Goal: Transaction & Acquisition: Download file/media

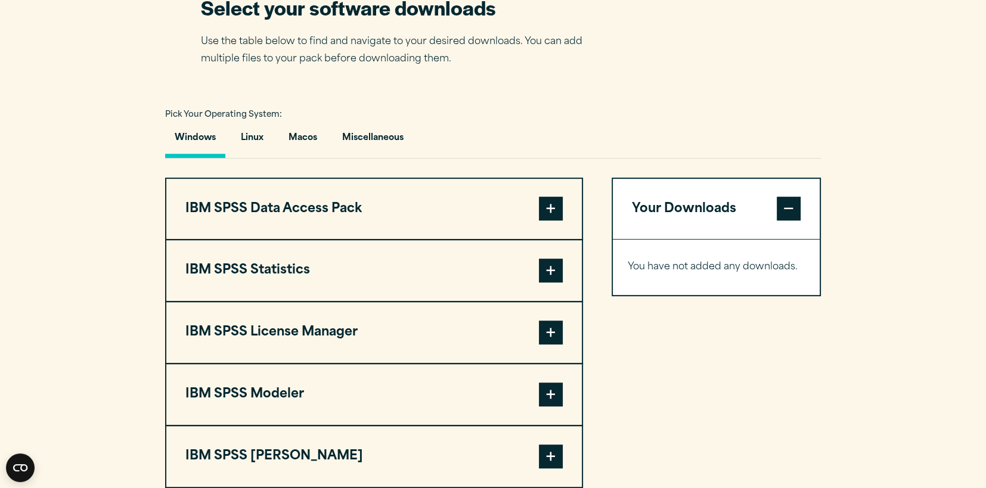
scroll to position [775, 0]
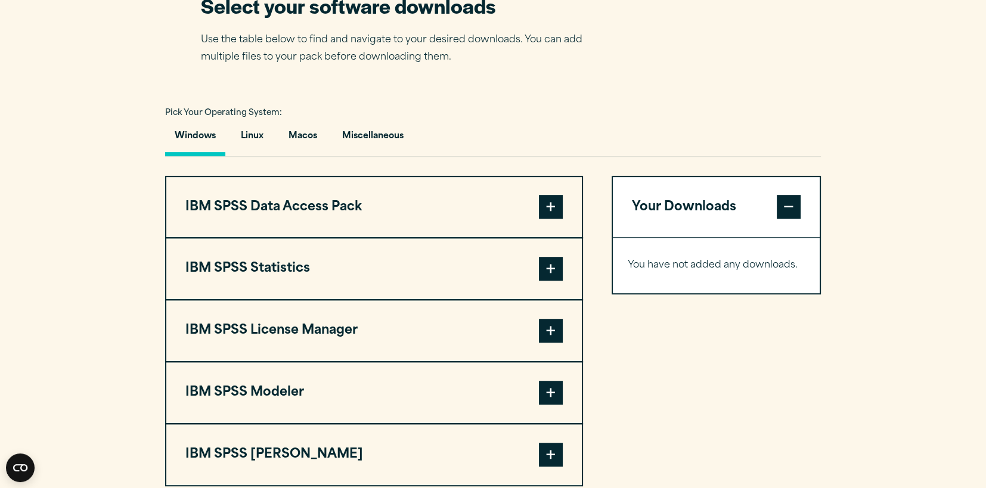
click at [548, 281] on span at bounding box center [551, 269] width 24 height 24
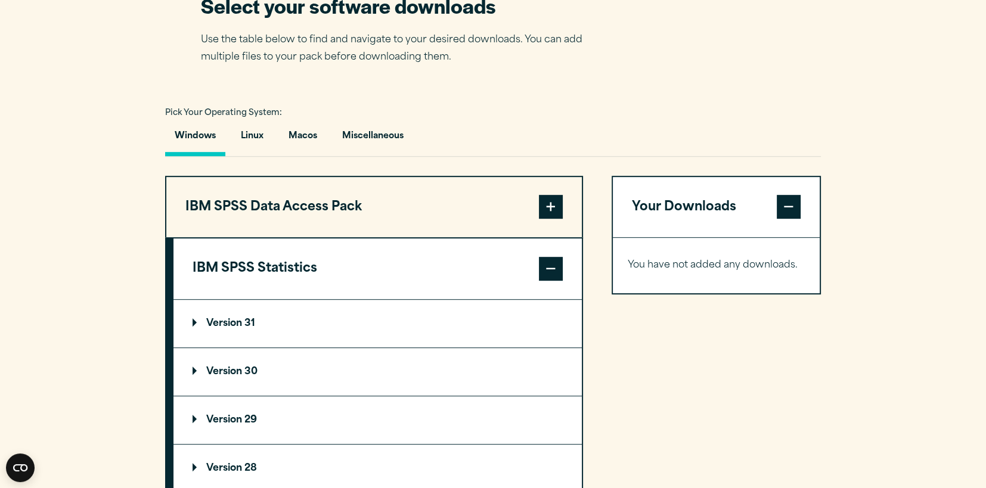
click at [212, 377] on p "Version 30" at bounding box center [225, 372] width 65 height 10
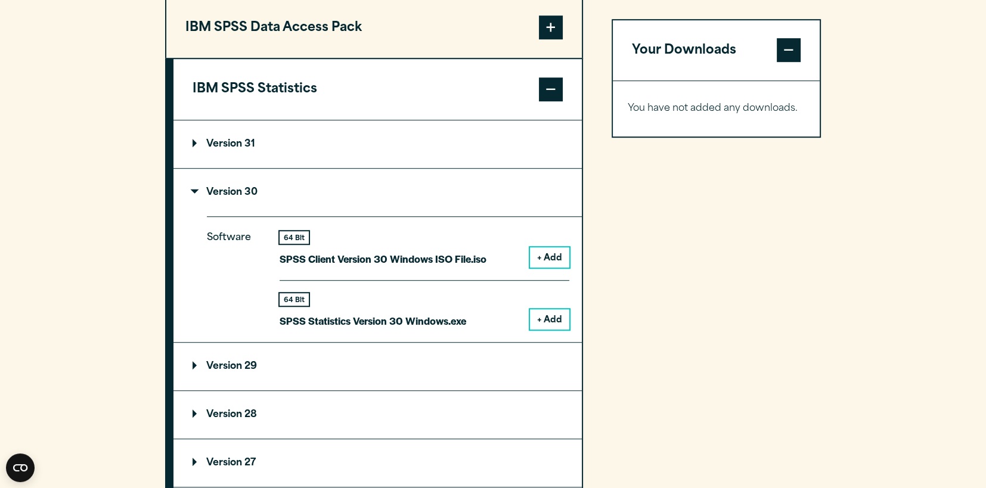
scroll to position [1013, 0]
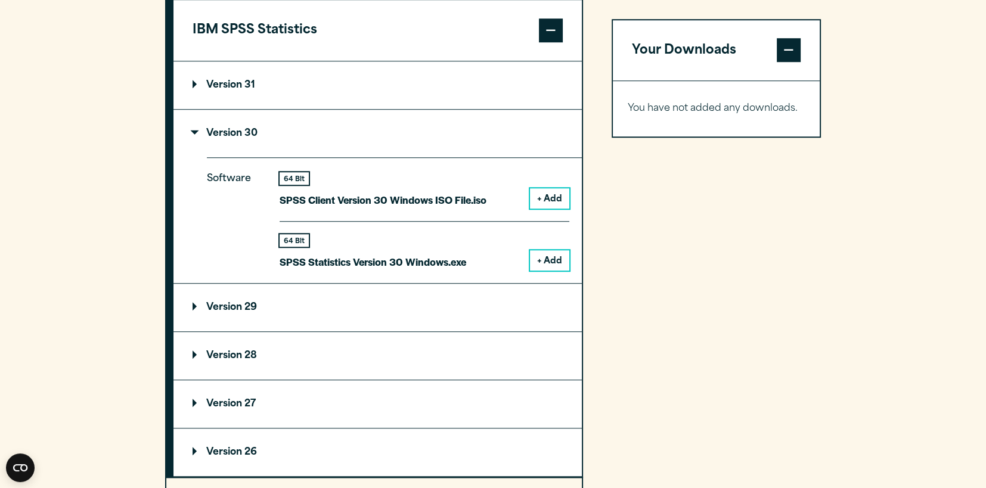
click at [200, 90] on p "Version 31" at bounding box center [224, 85] width 63 height 10
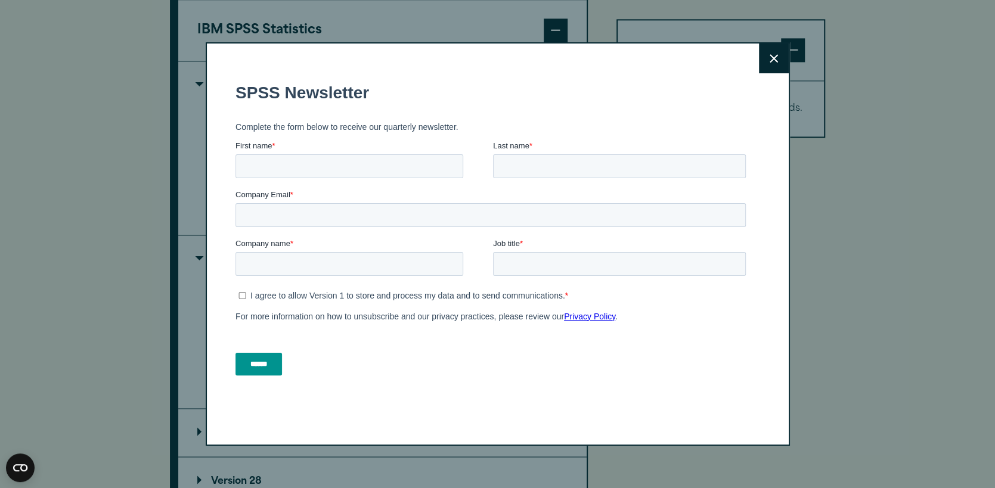
click at [772, 55] on icon at bounding box center [773, 58] width 8 height 8
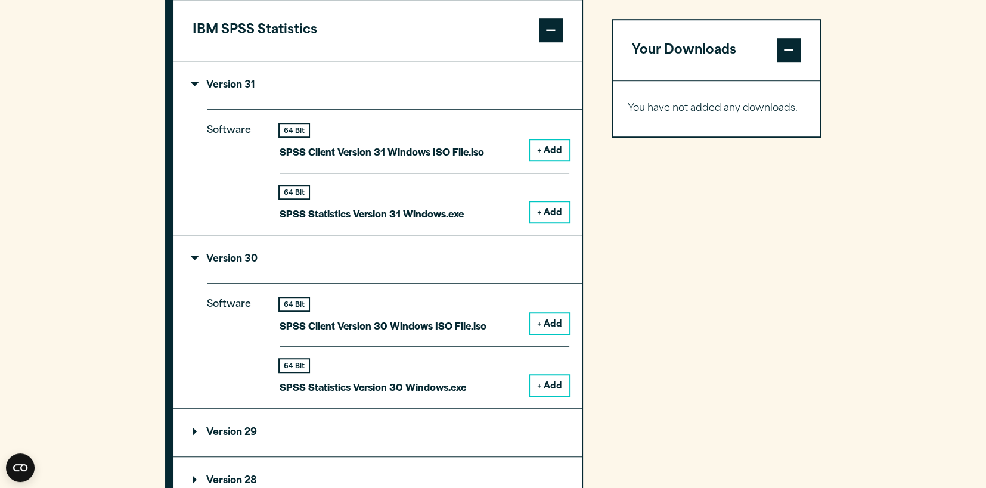
click at [551, 222] on button "+ Add" at bounding box center [549, 212] width 39 height 20
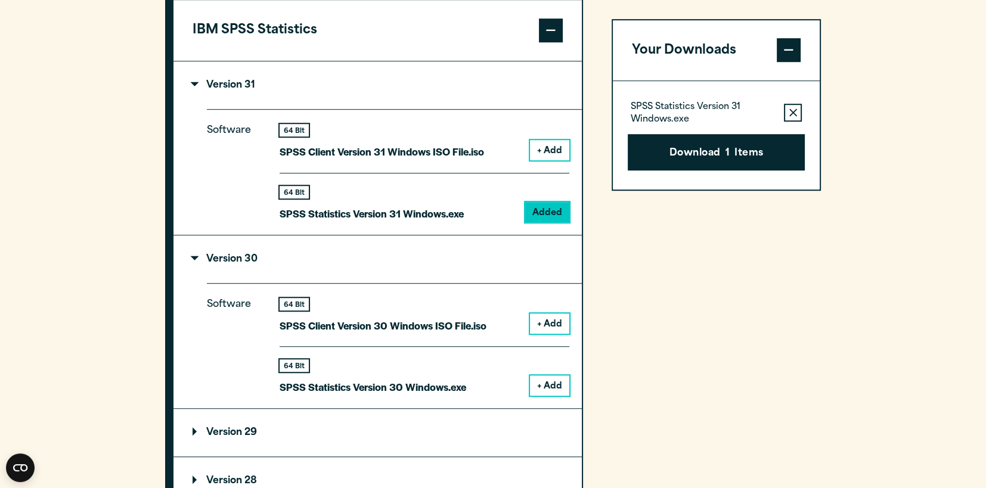
click at [551, 160] on button "+ Add" at bounding box center [549, 150] width 39 height 20
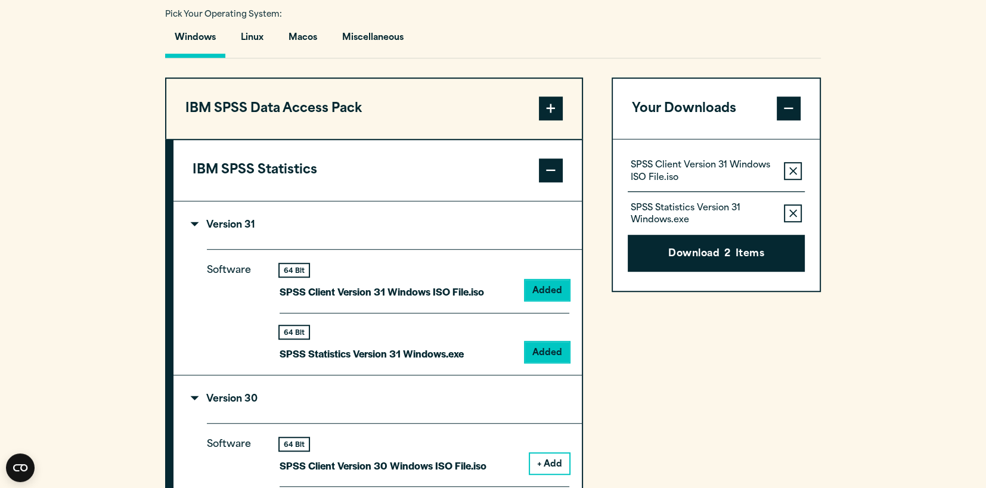
scroll to position [894, 0]
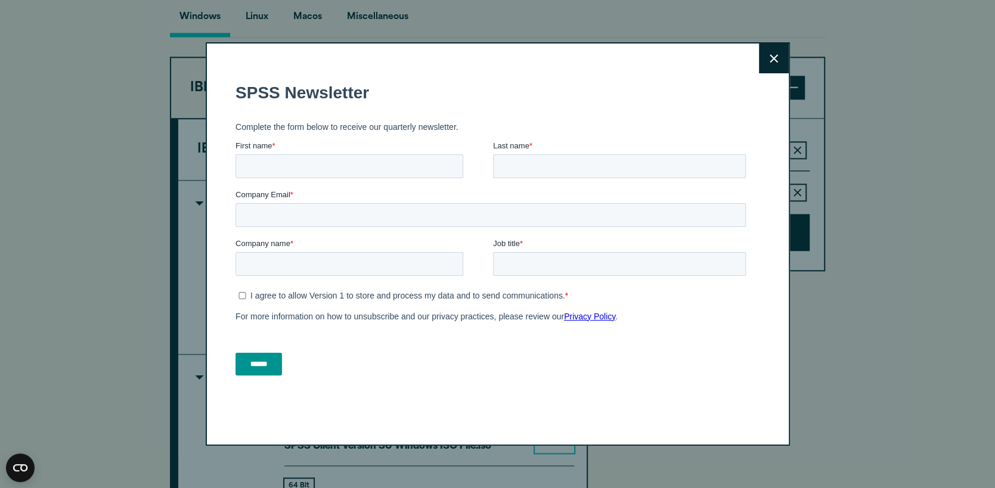
click at [772, 67] on button "Close" at bounding box center [774, 59] width 30 height 30
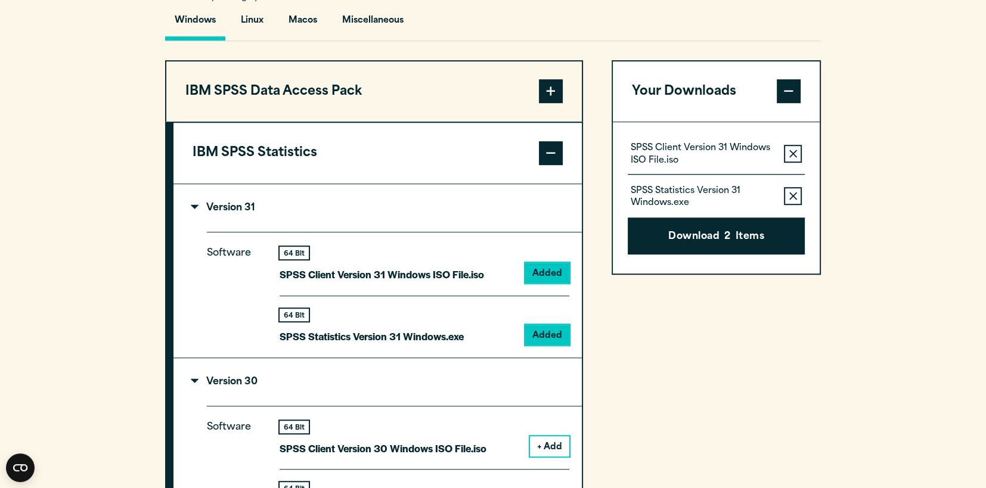
scroll to position [775, 0]
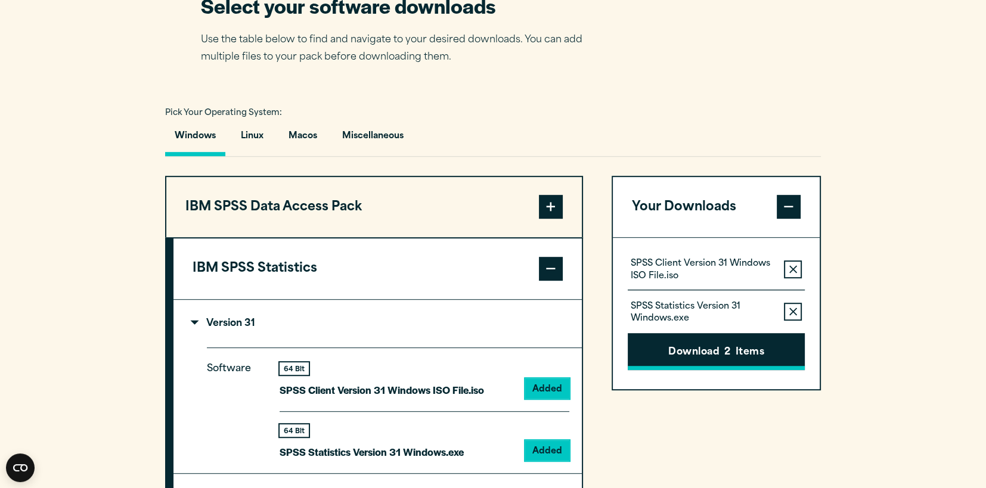
click at [740, 370] on button "Download 2 Items" at bounding box center [716, 351] width 177 height 37
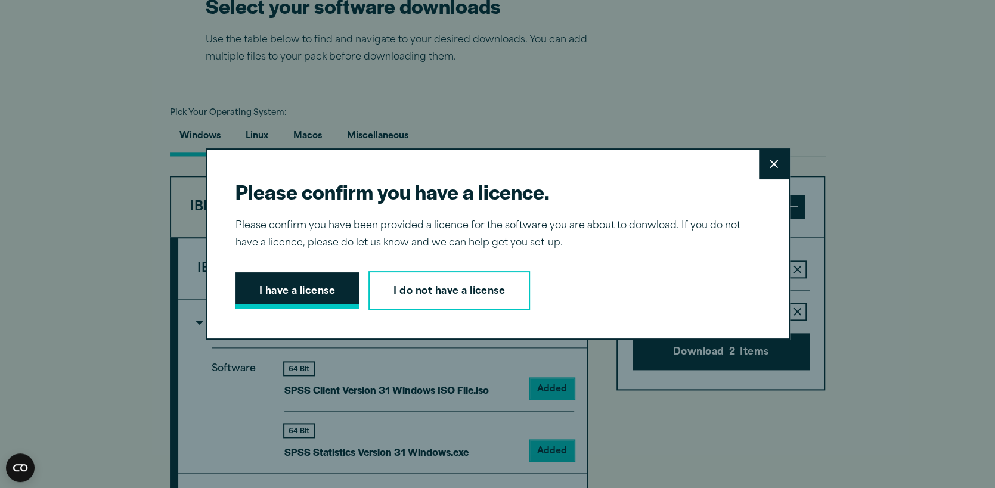
click at [296, 286] on button "I have a license" at bounding box center [297, 290] width 124 height 37
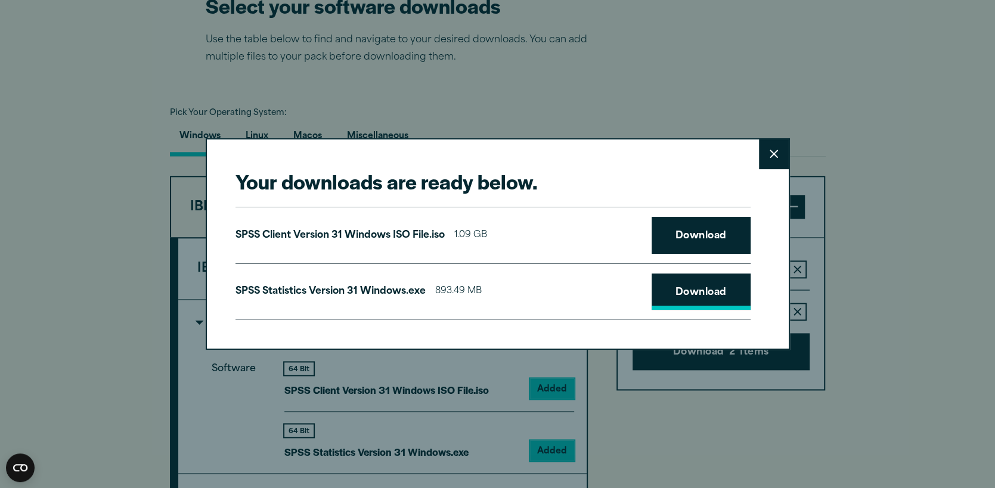
click at [681, 293] on link "Download" at bounding box center [700, 292] width 99 height 37
click at [769, 147] on button "Close" at bounding box center [774, 154] width 30 height 30
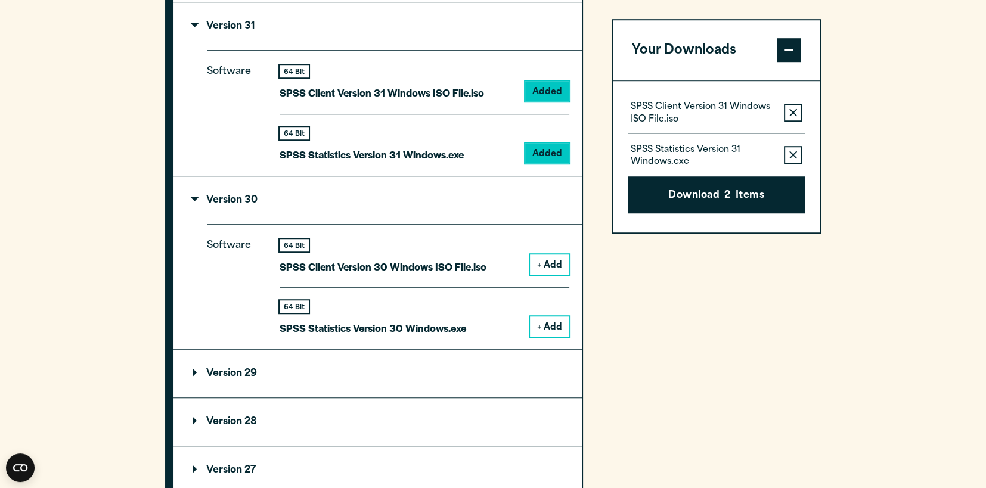
scroll to position [1073, 0]
